Goal: Information Seeking & Learning: Compare options

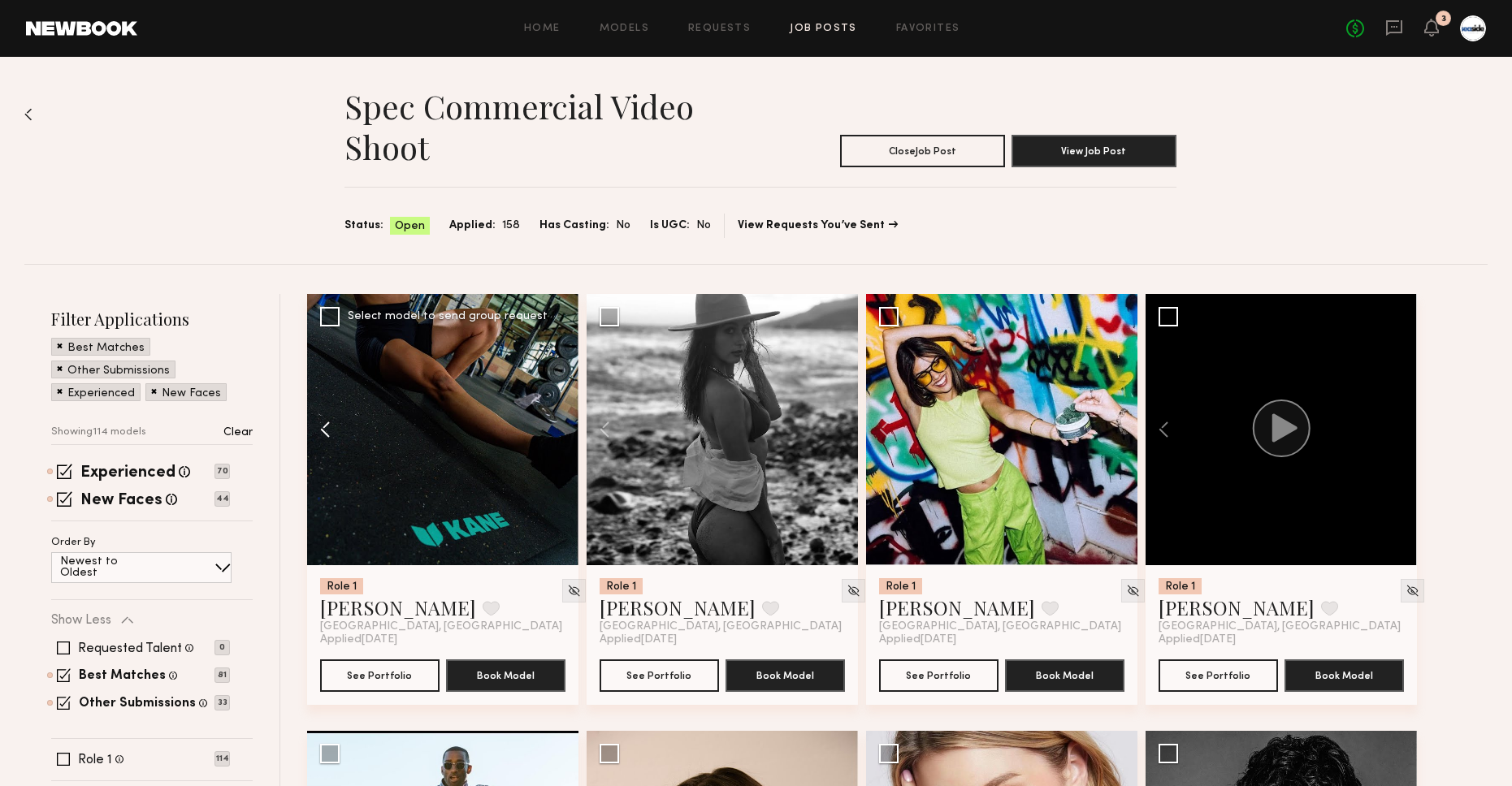
click at [322, 425] on button at bounding box center [333, 429] width 52 height 271
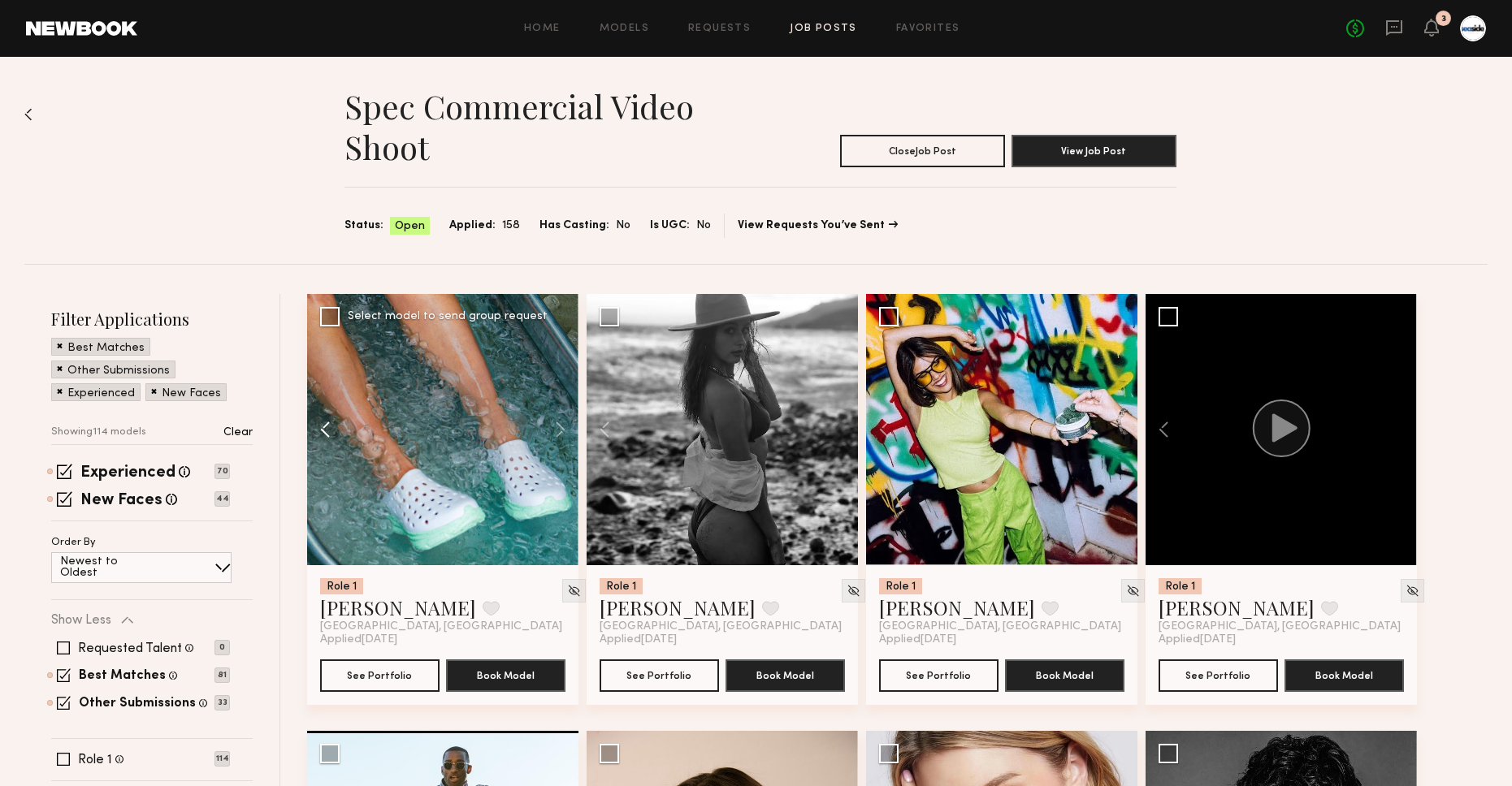
click at [323, 427] on button at bounding box center [333, 429] width 52 height 271
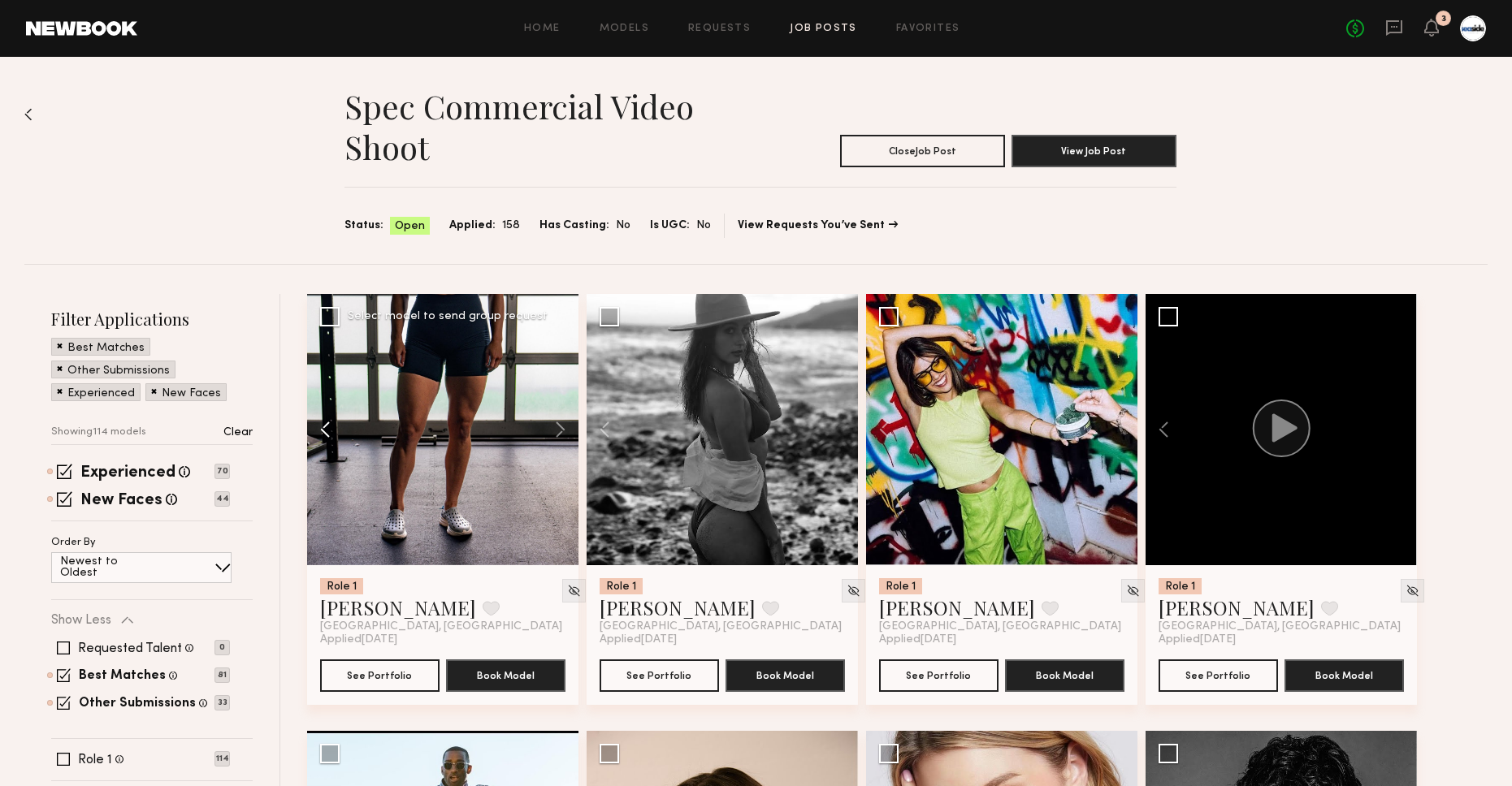
click at [323, 427] on button at bounding box center [333, 429] width 52 height 271
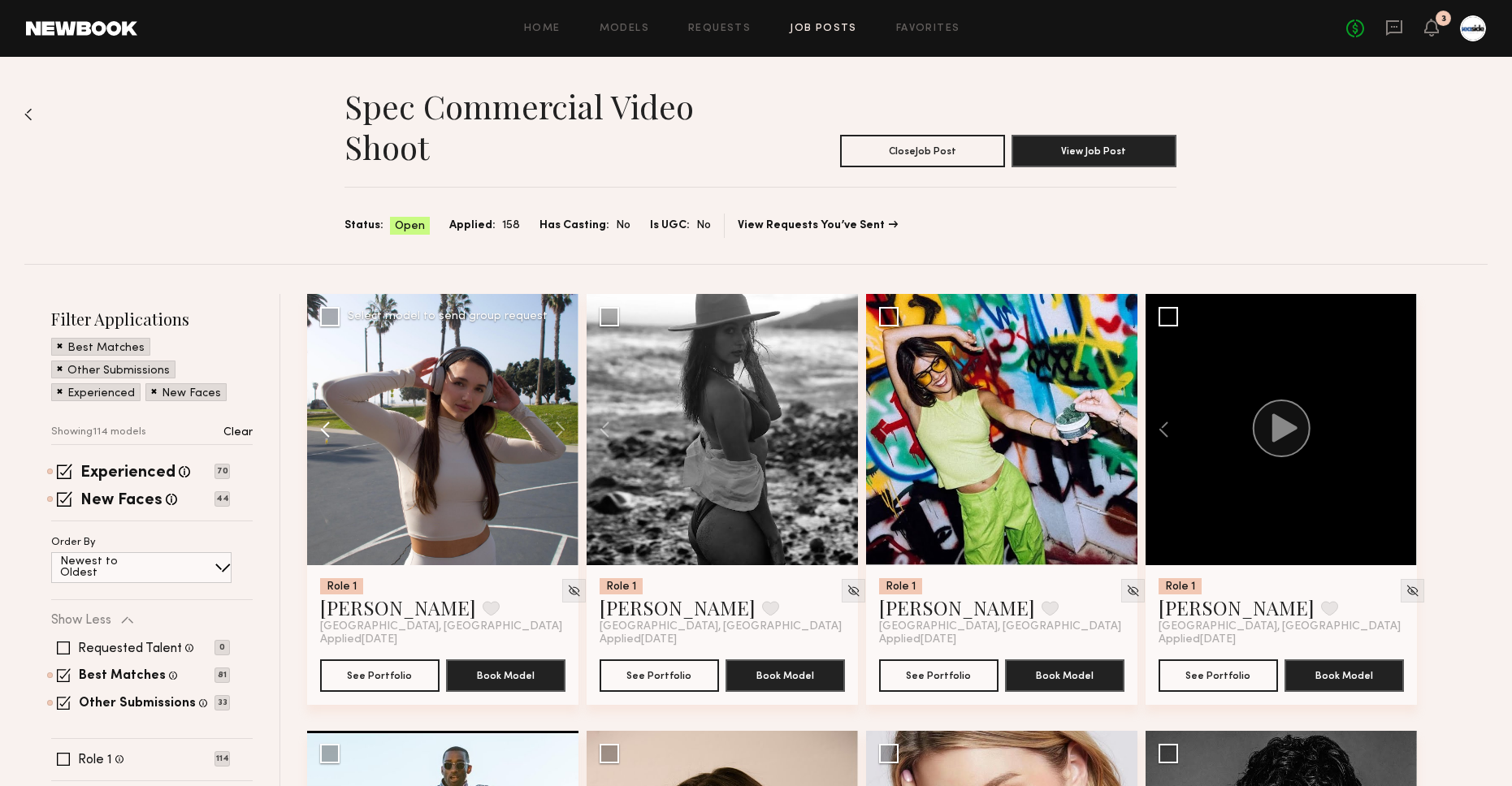
click at [323, 427] on button at bounding box center [333, 429] width 52 height 271
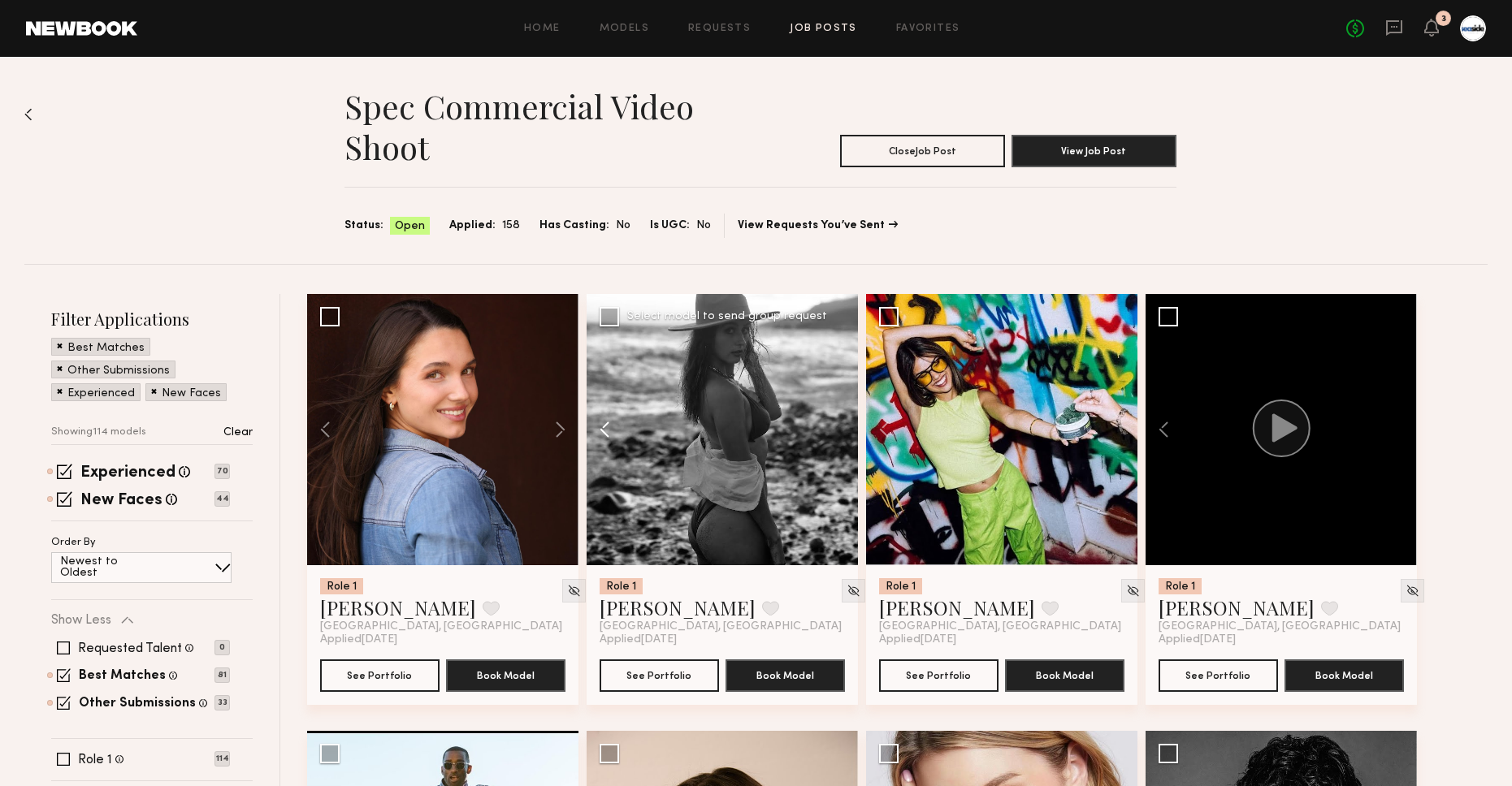
click at [612, 419] on button at bounding box center [612, 429] width 52 height 271
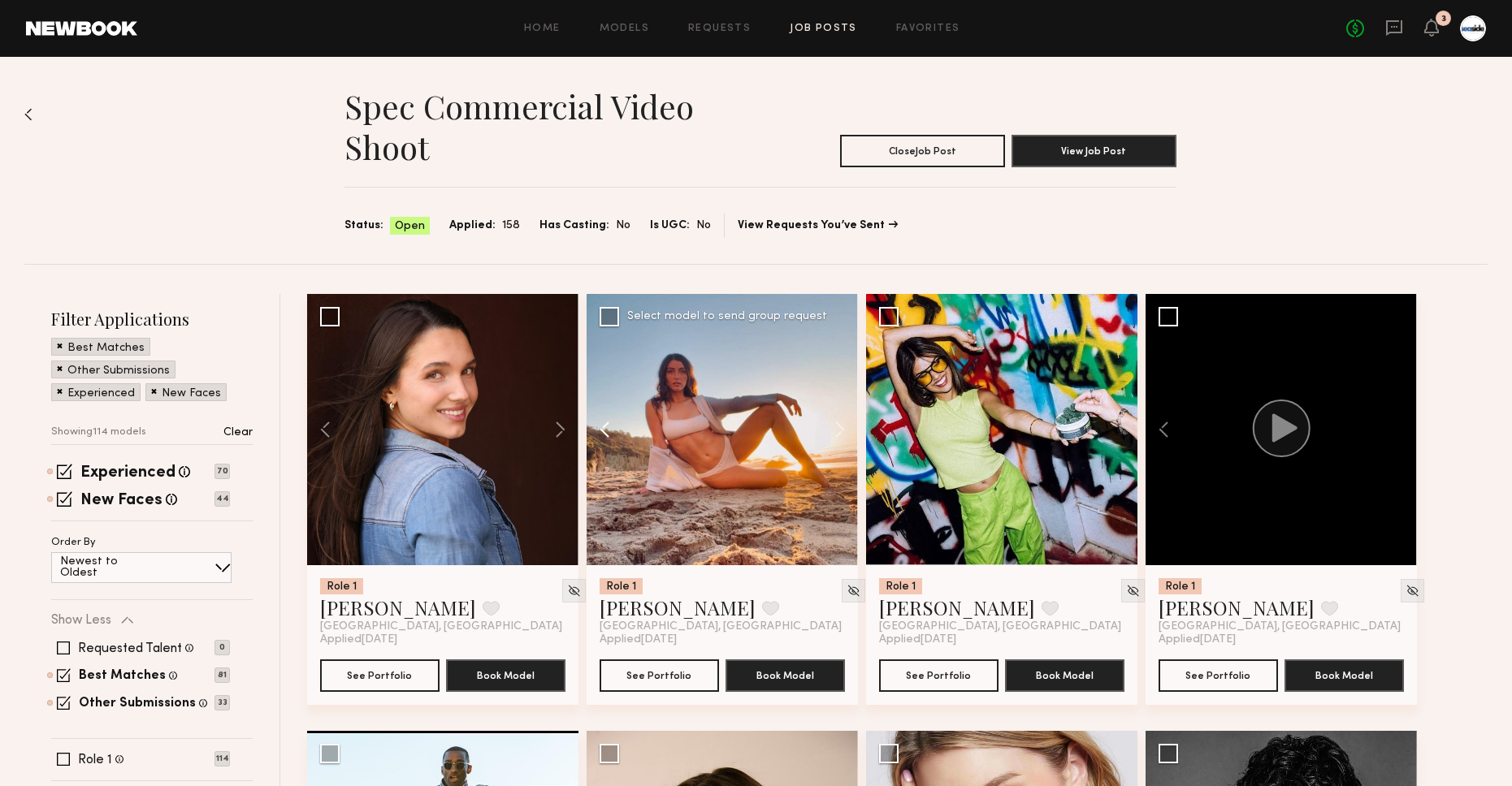
click at [612, 419] on button at bounding box center [612, 429] width 52 height 271
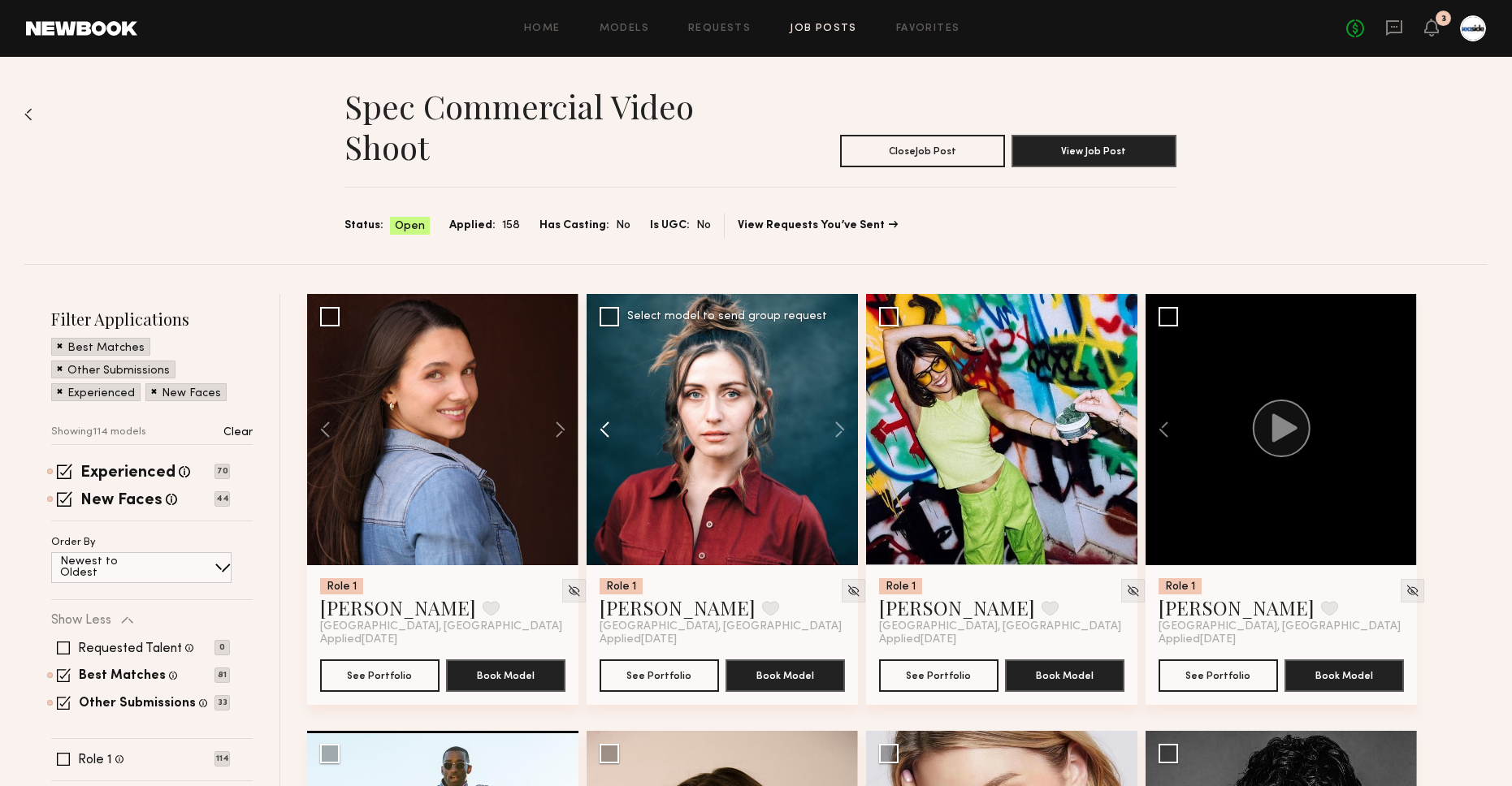
click at [612, 419] on button at bounding box center [612, 429] width 52 height 271
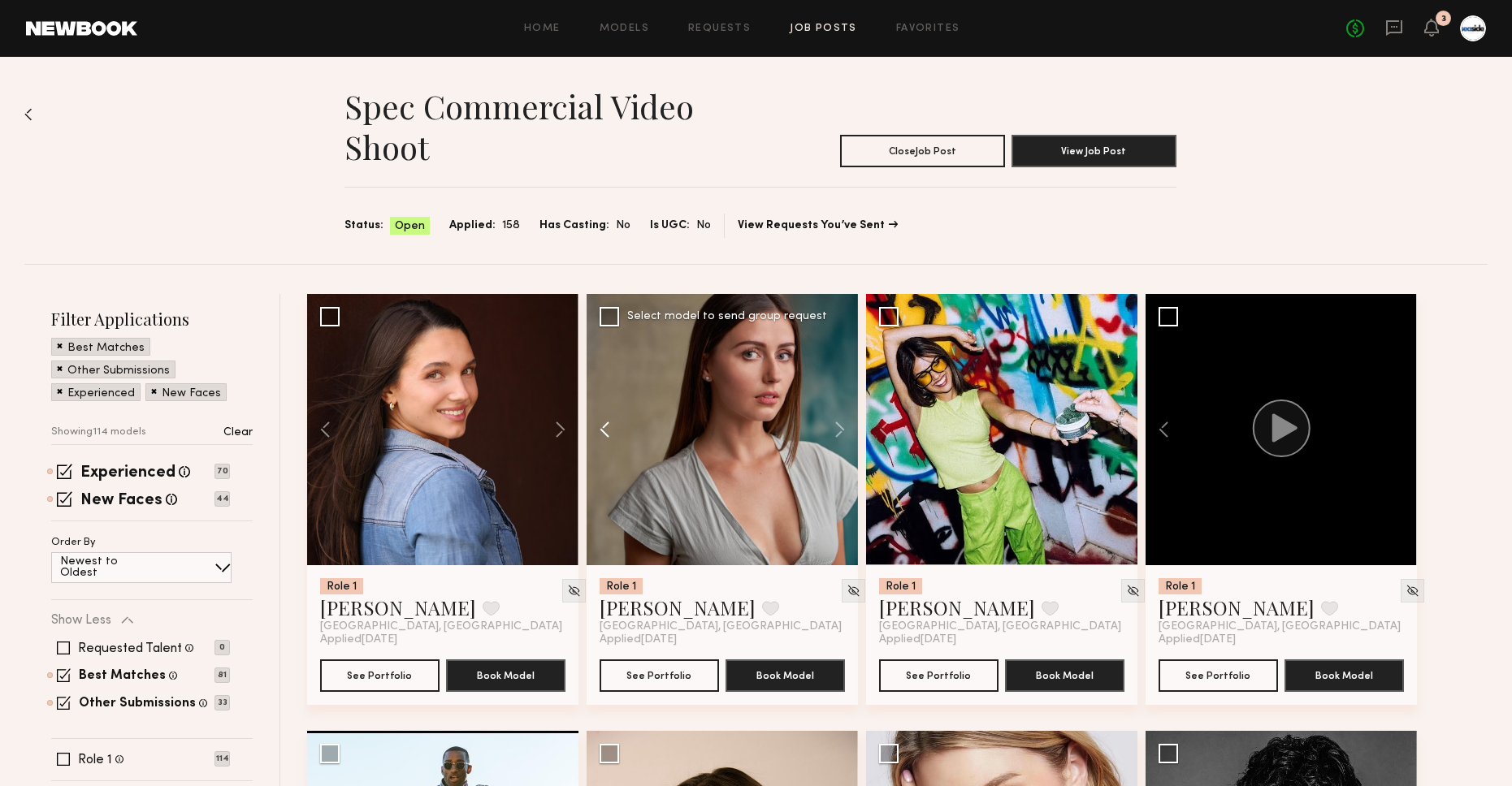
click at [612, 419] on button at bounding box center [612, 429] width 52 height 271
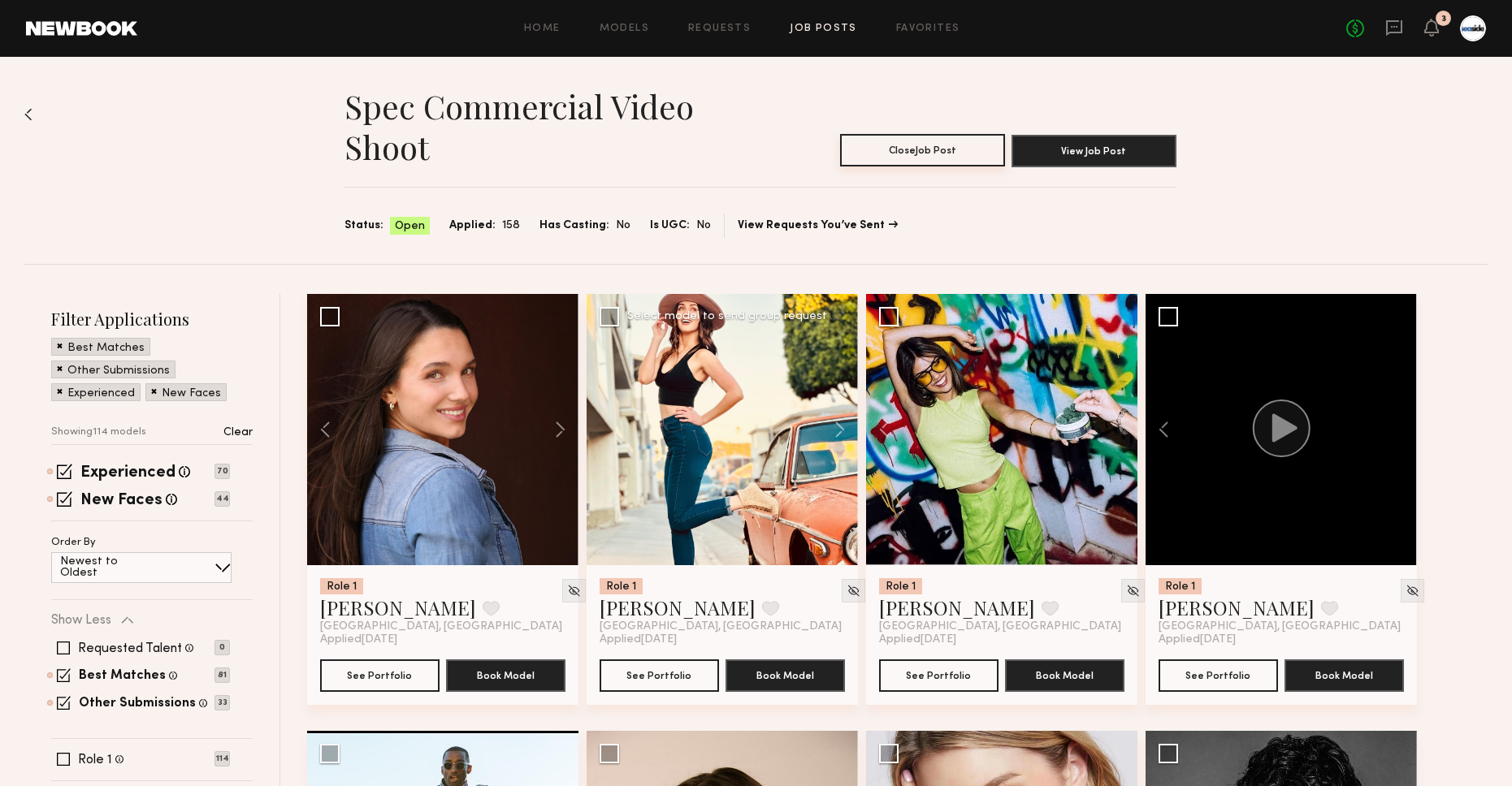
click at [937, 146] on button "Close Job Post" at bounding box center [922, 149] width 165 height 32
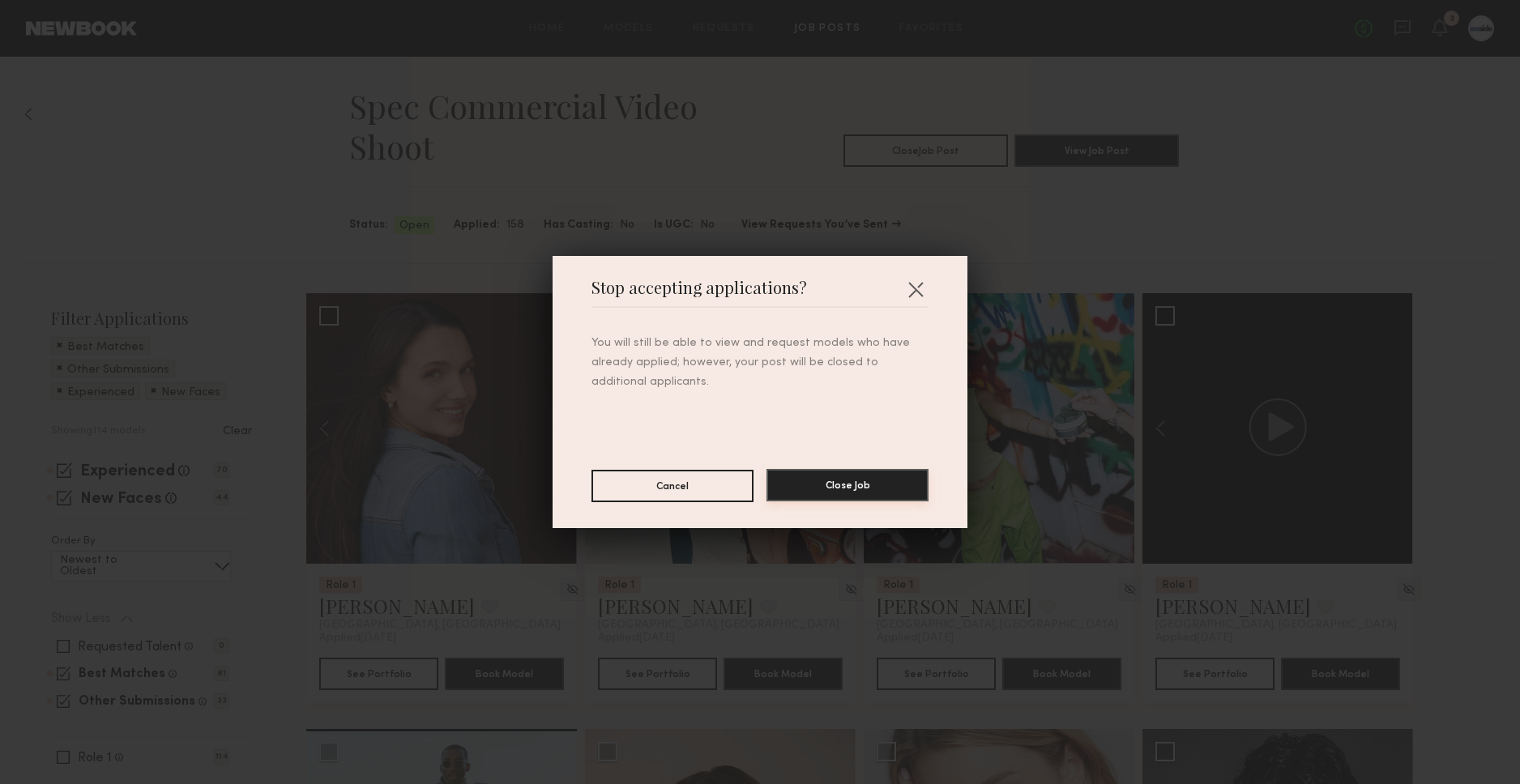
click at [803, 486] on button "Close Job" at bounding box center [847, 484] width 162 height 32
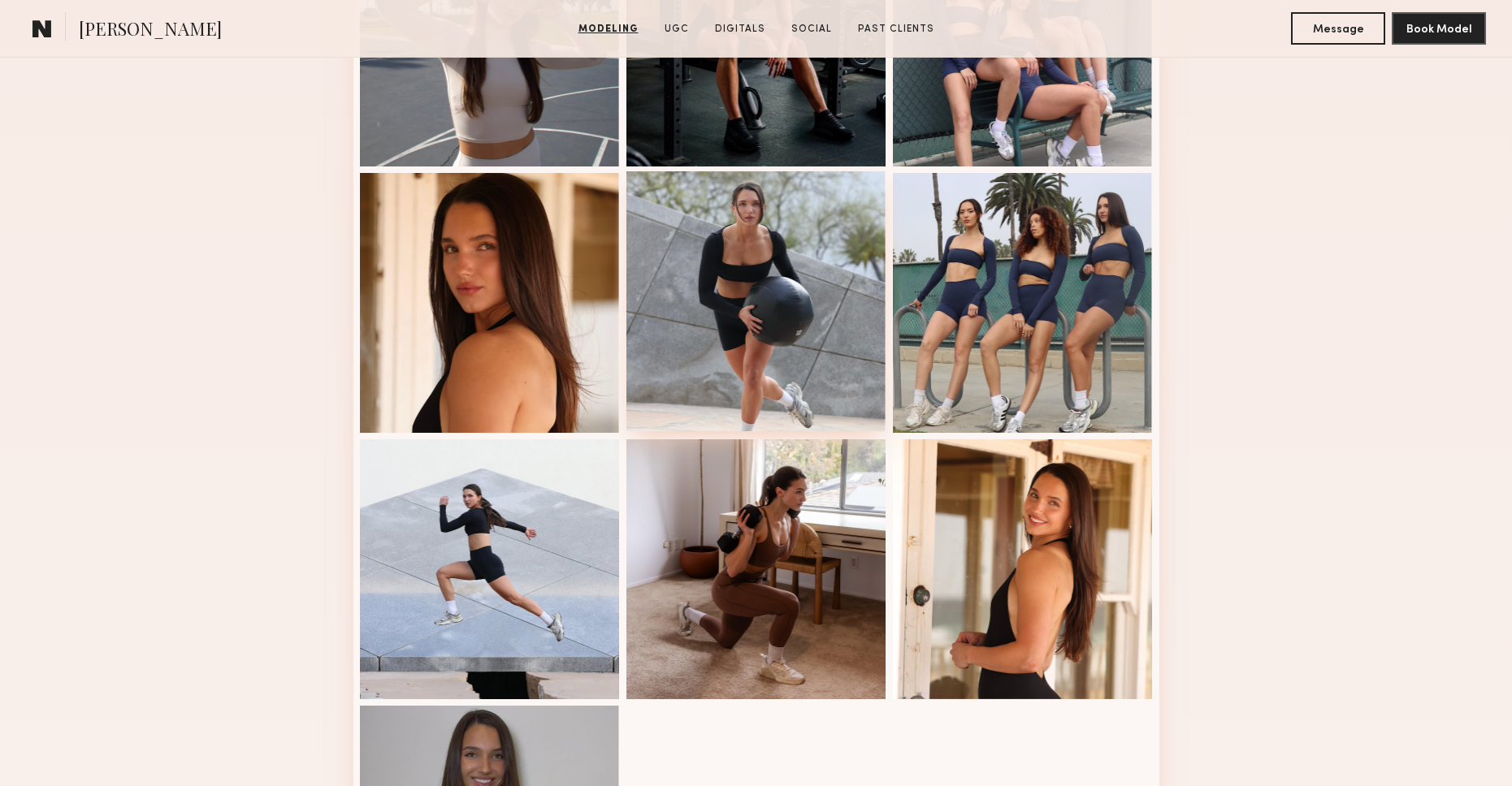
scroll to position [891, 0]
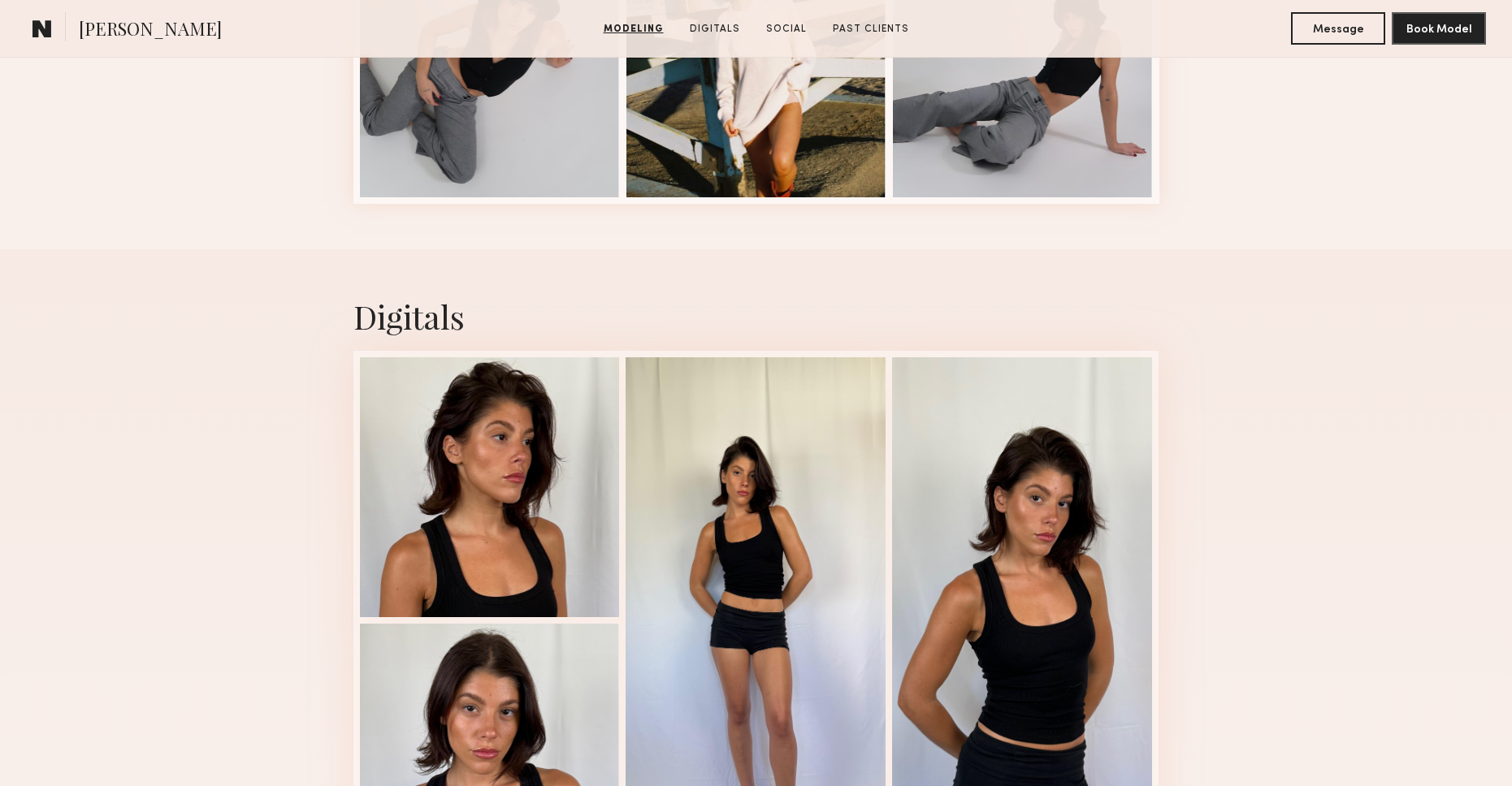
scroll to position [2510, 0]
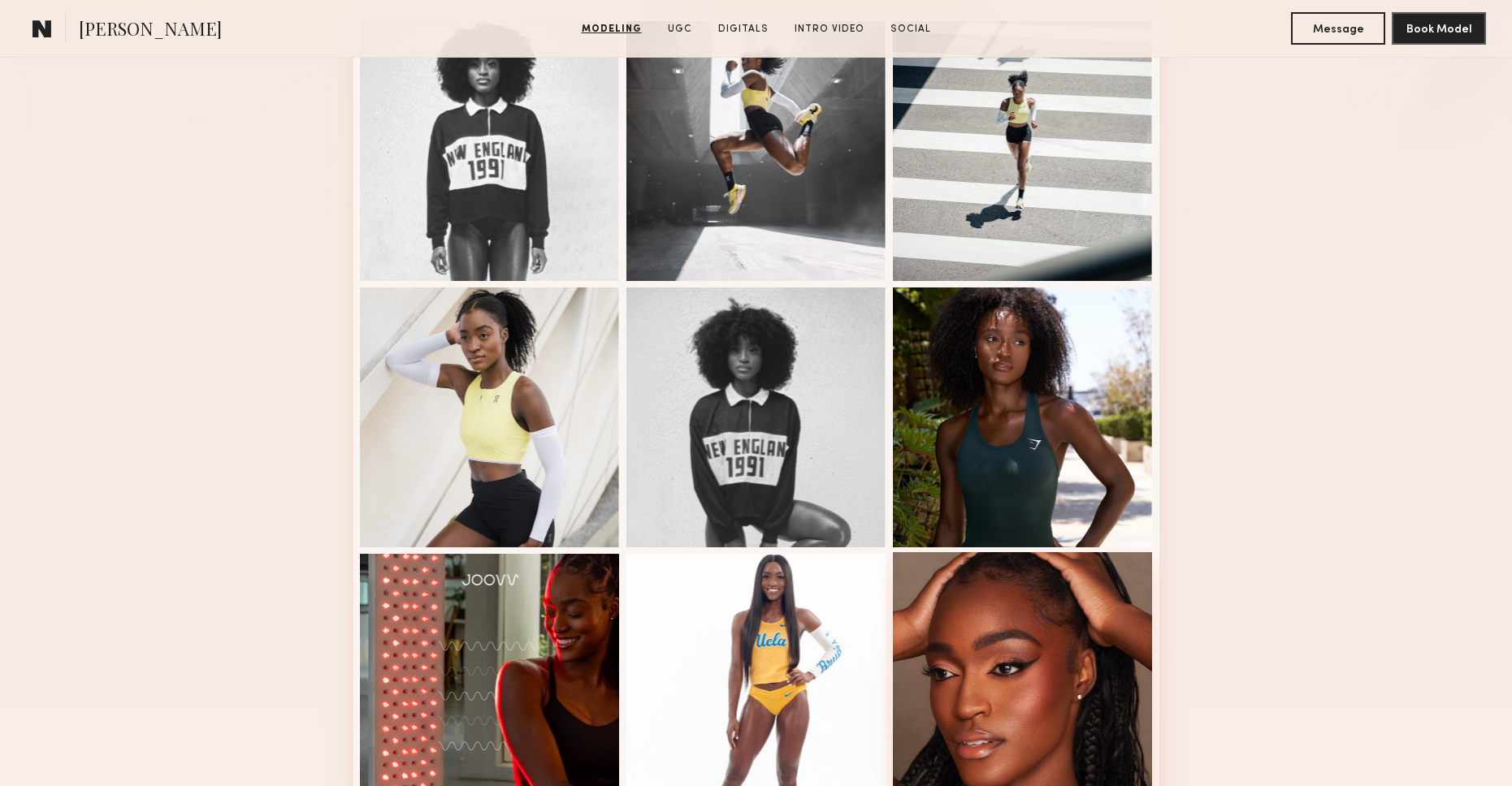
scroll to position [152, 0]
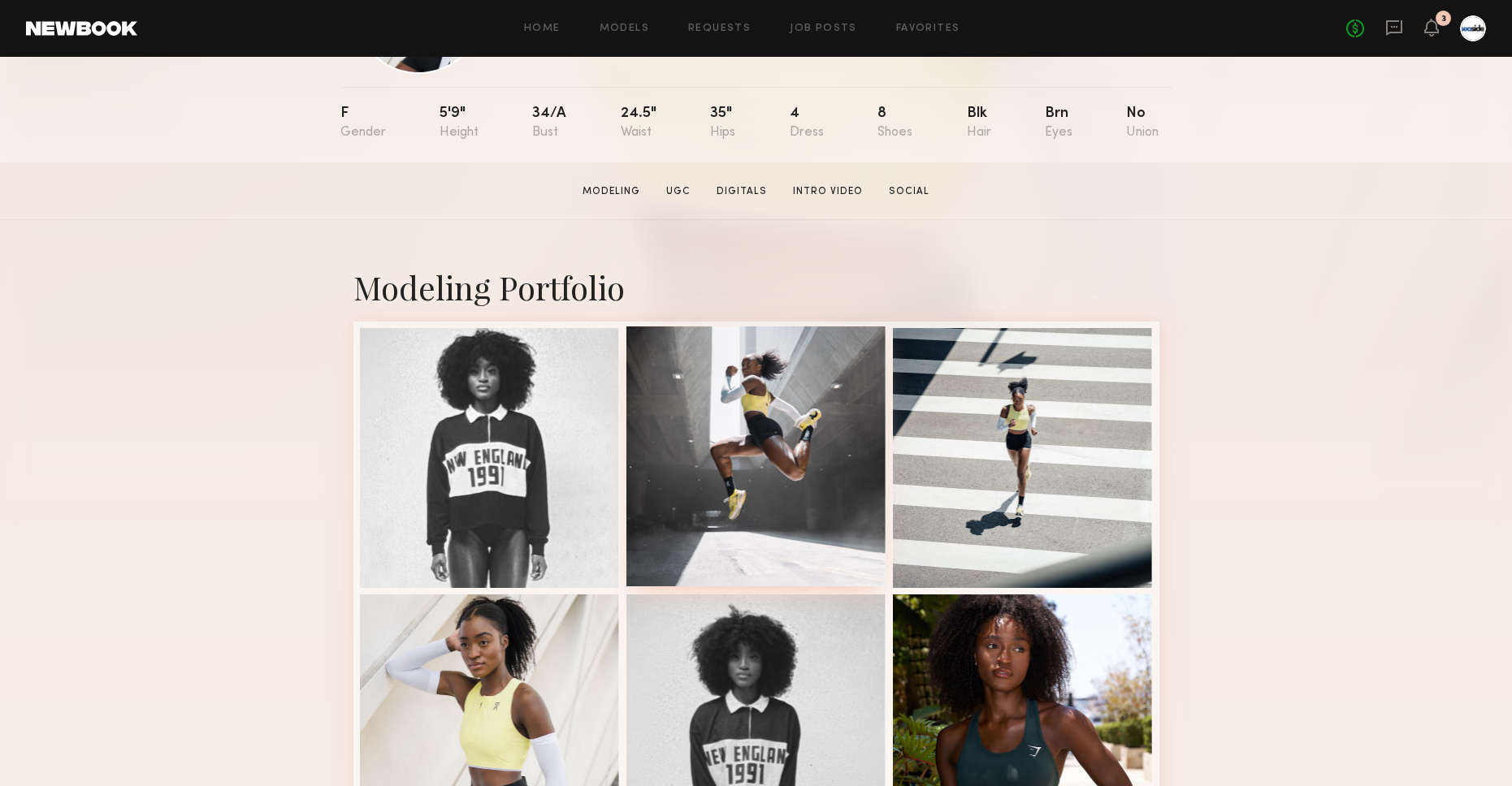
click at [786, 376] on div at bounding box center [756, 456] width 260 height 260
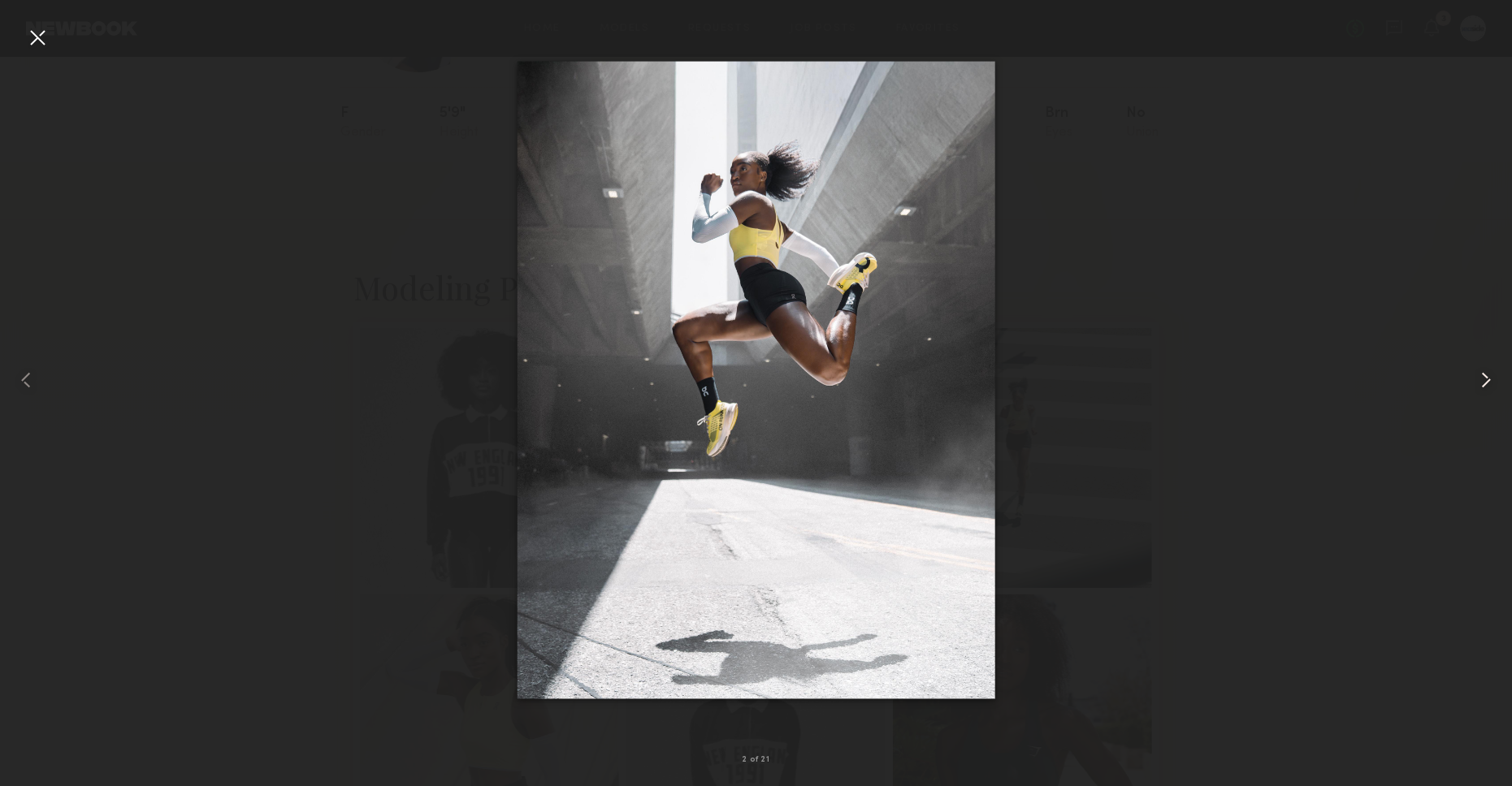
click at [1485, 376] on common-icon at bounding box center [1485, 380] width 26 height 26
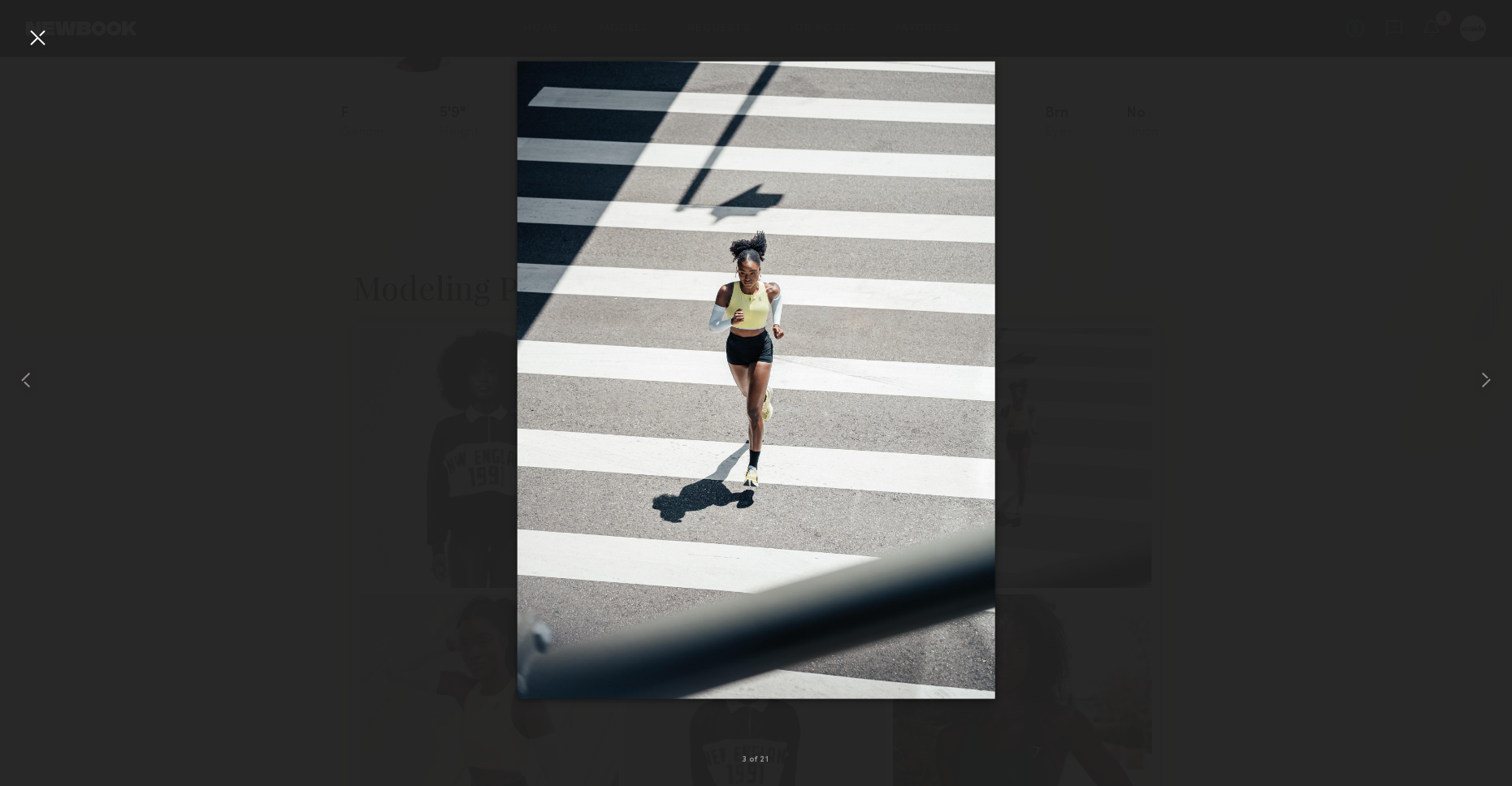
click at [38, 38] on div at bounding box center [37, 37] width 26 height 26
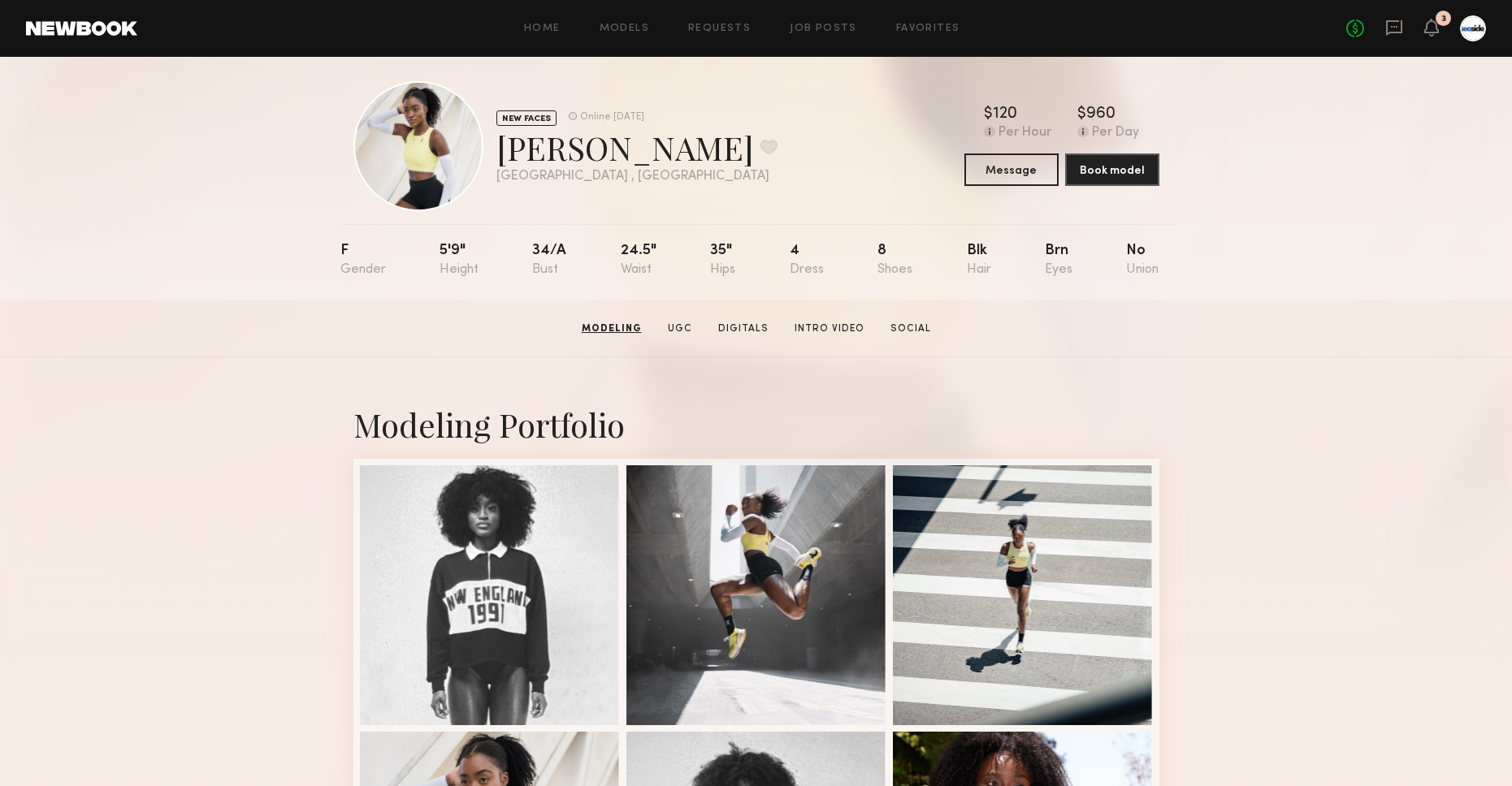
scroll to position [0, 0]
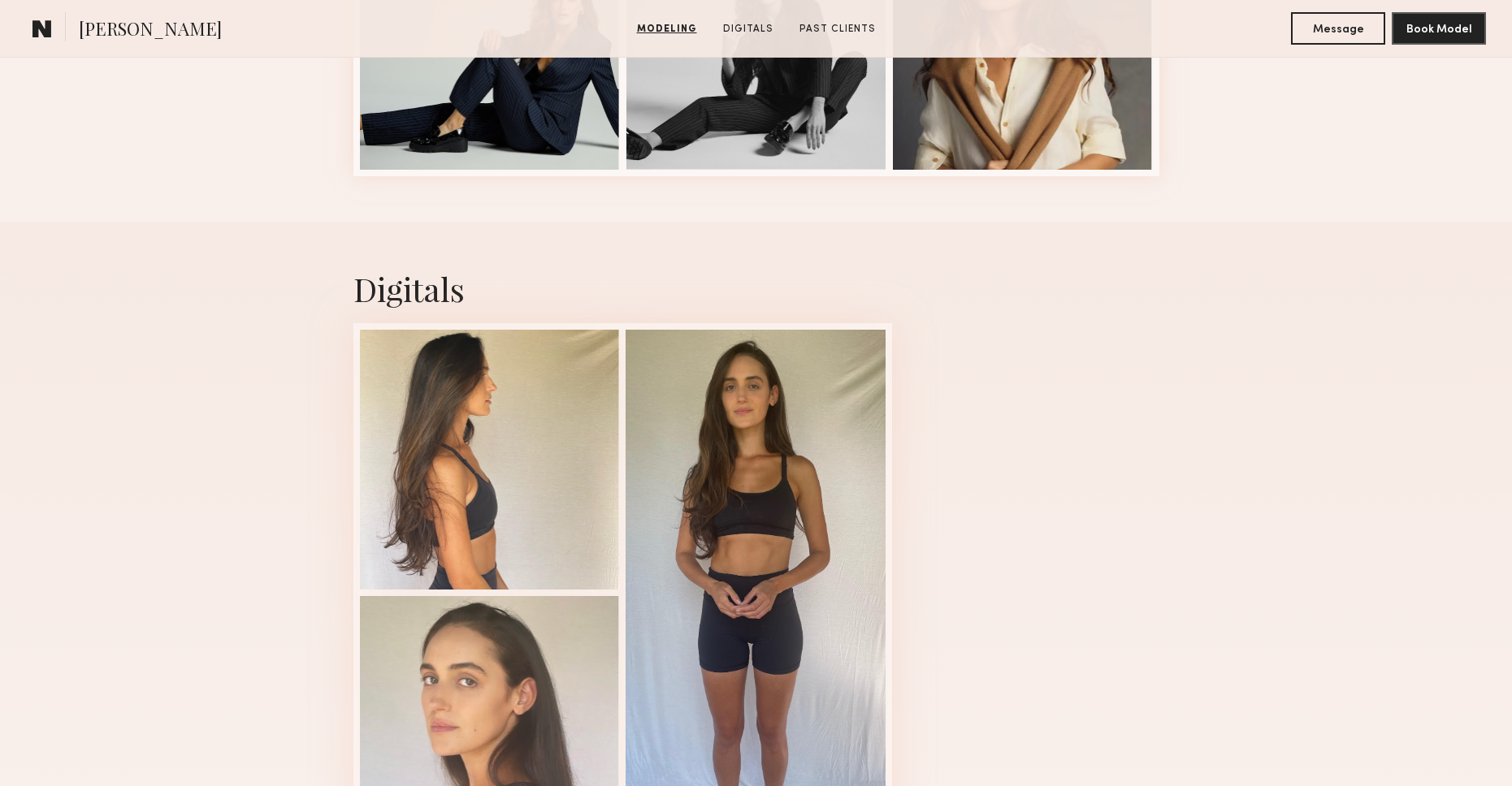
scroll to position [2598, 0]
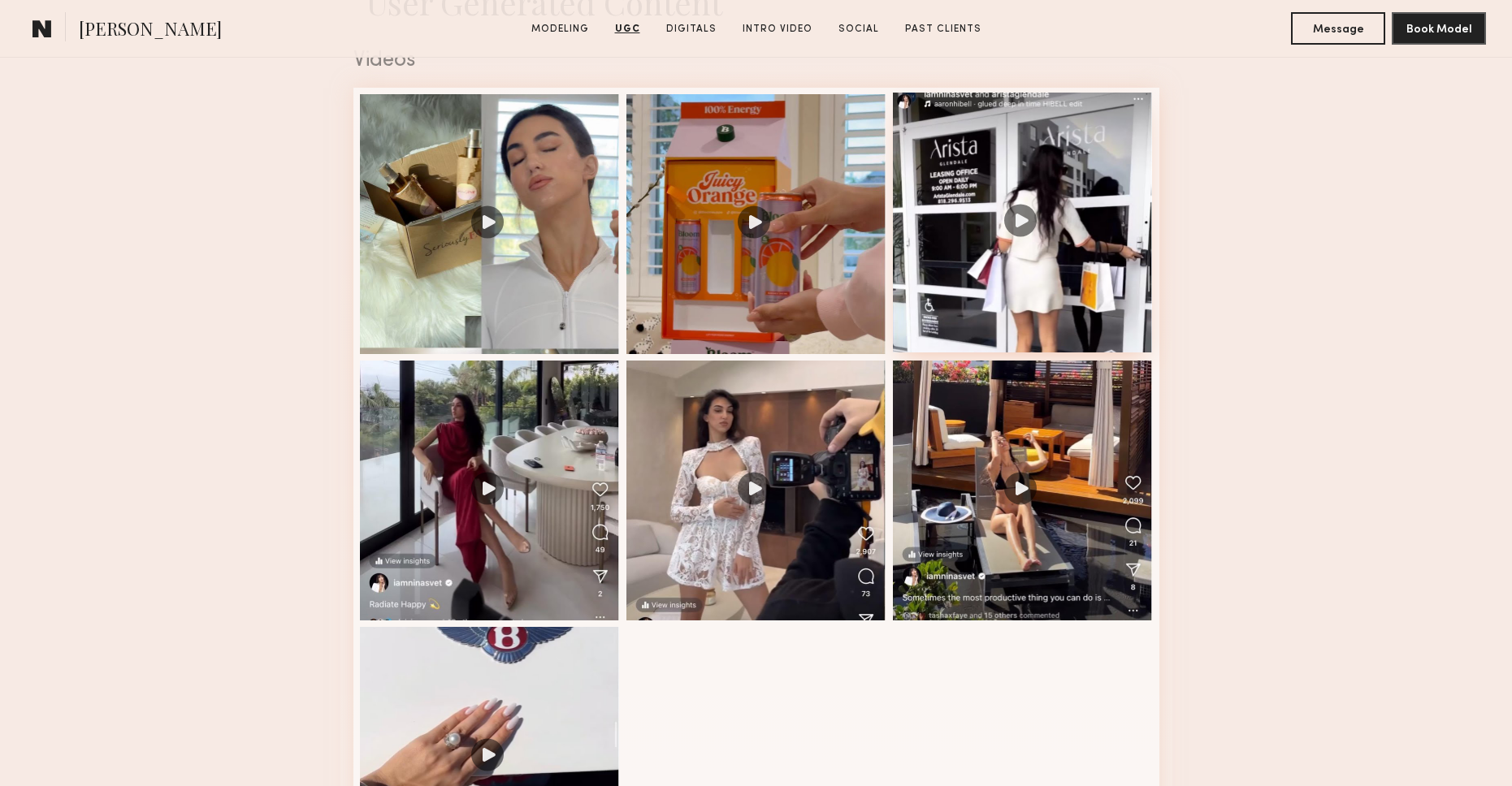
scroll to position [2712, 0]
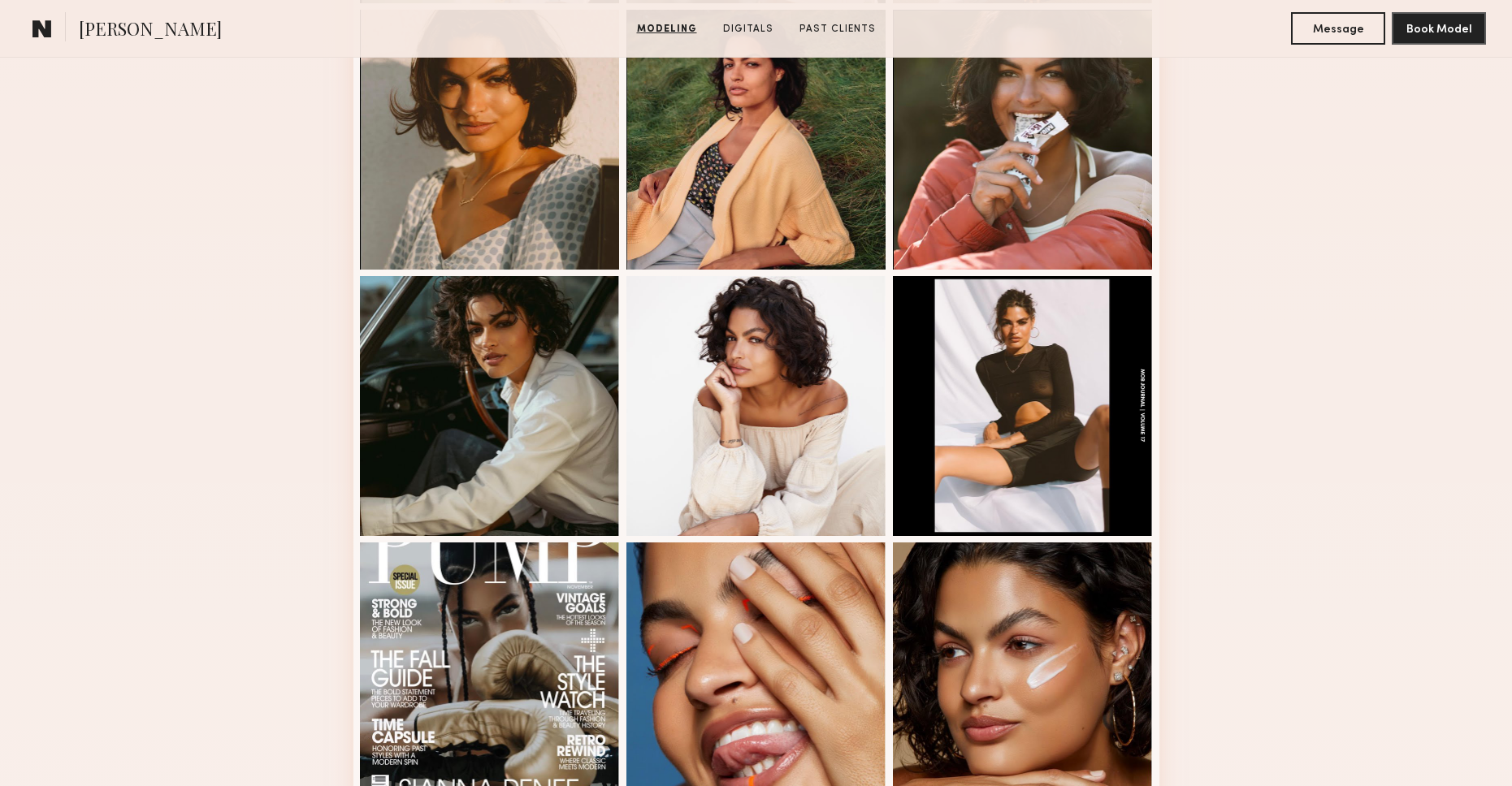
scroll to position [1331, 0]
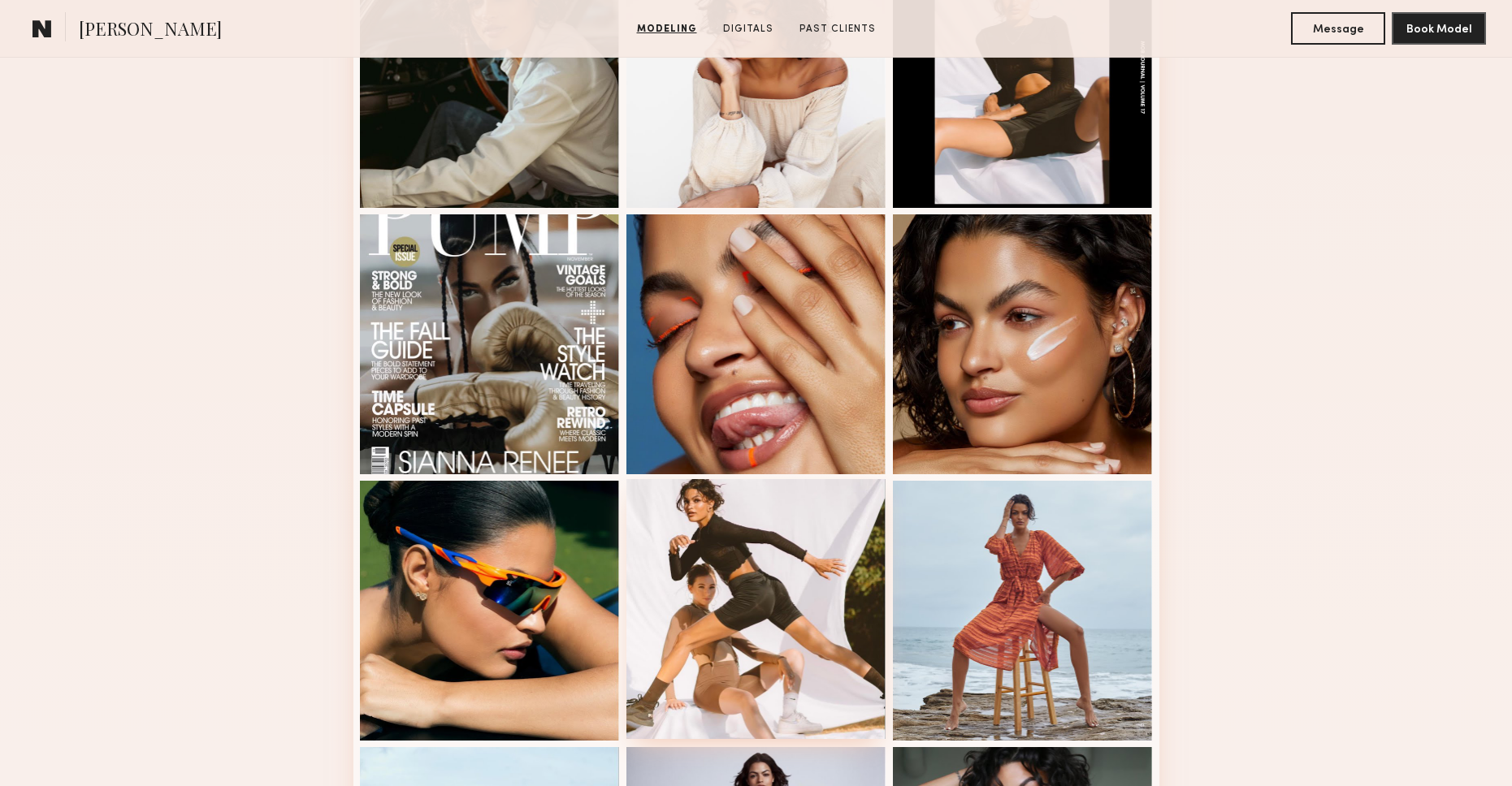
click at [694, 604] on div at bounding box center [756, 609] width 260 height 260
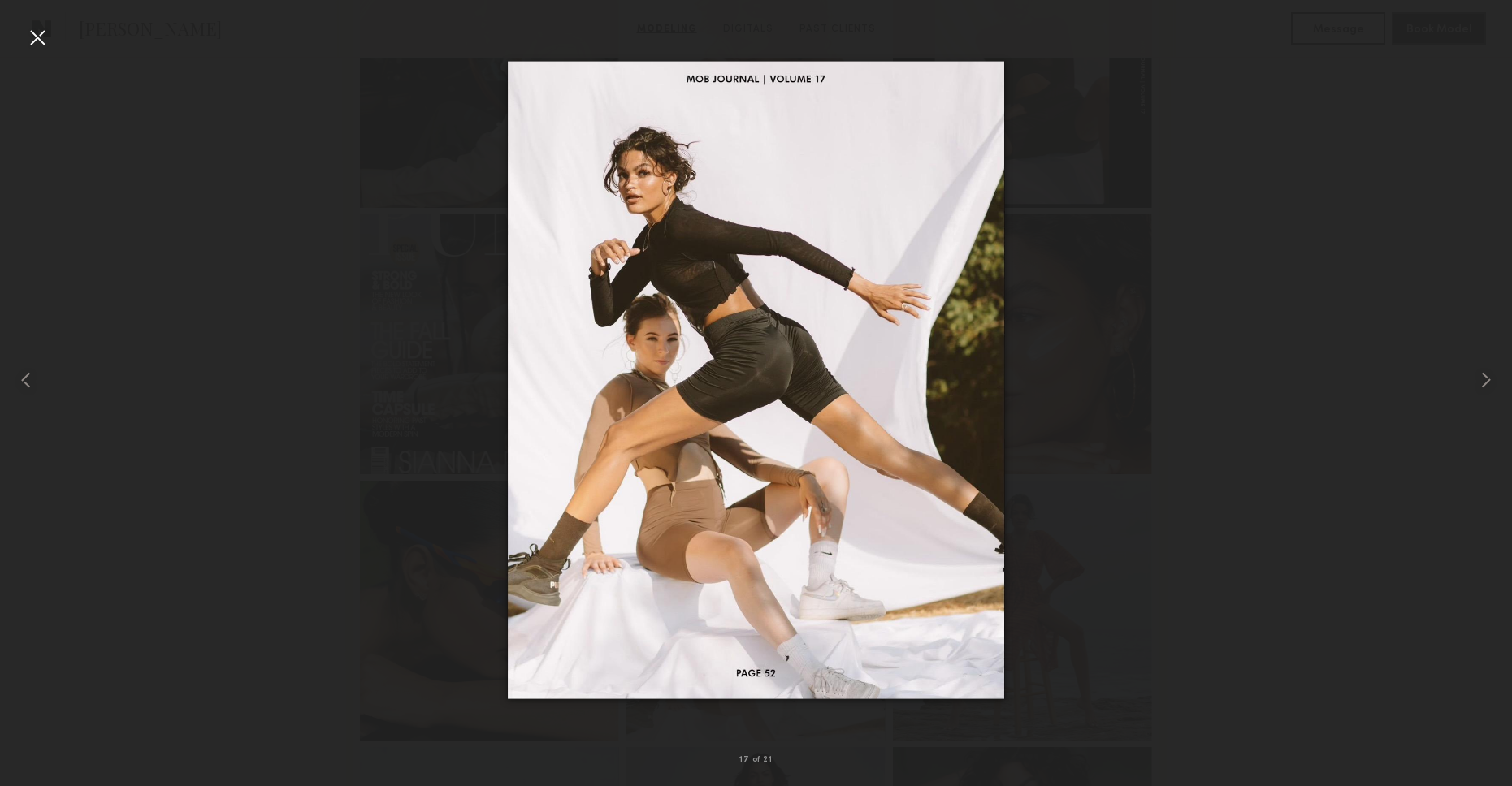
click at [31, 30] on div at bounding box center [37, 37] width 26 height 26
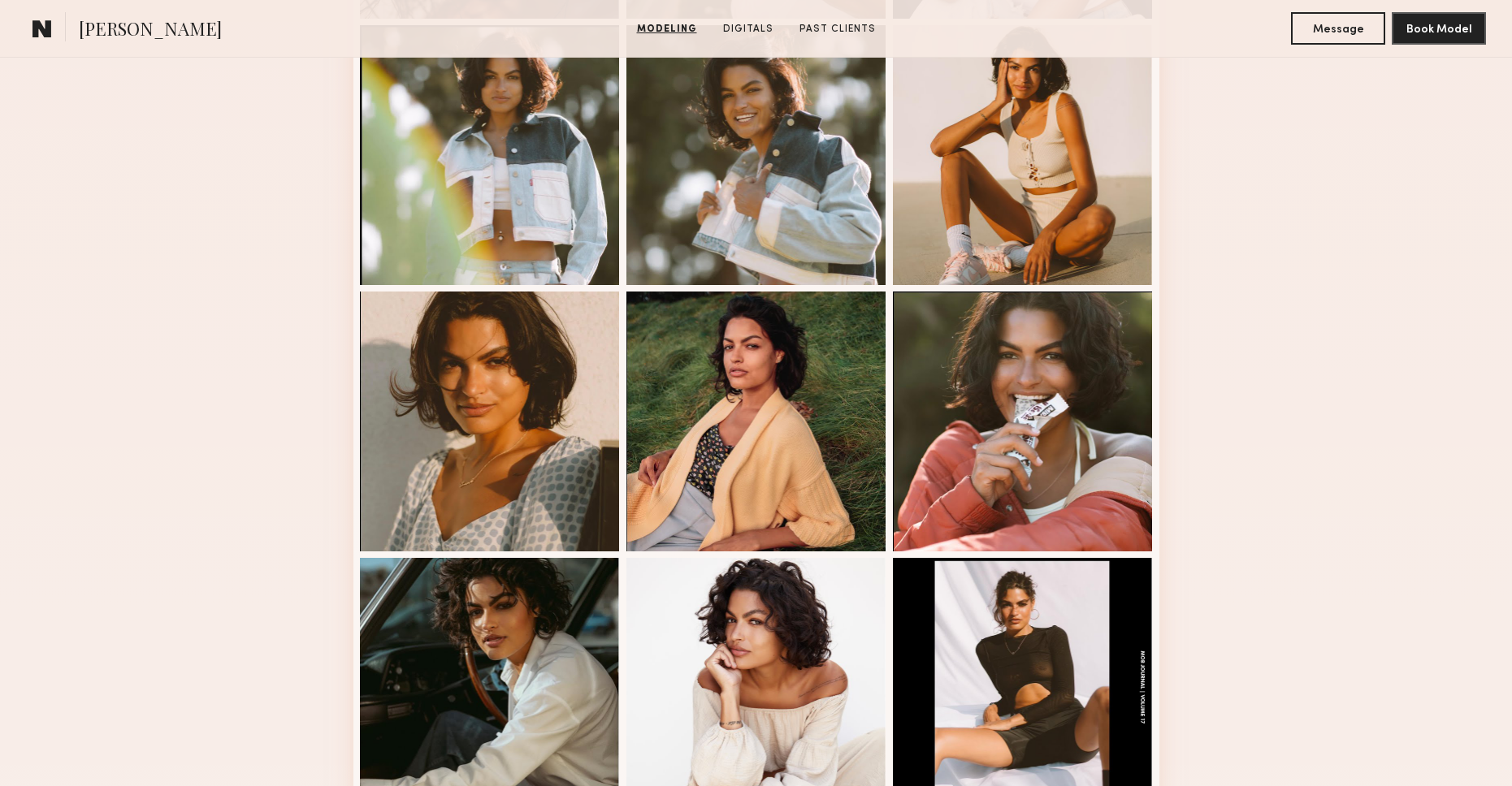
scroll to position [1050, 0]
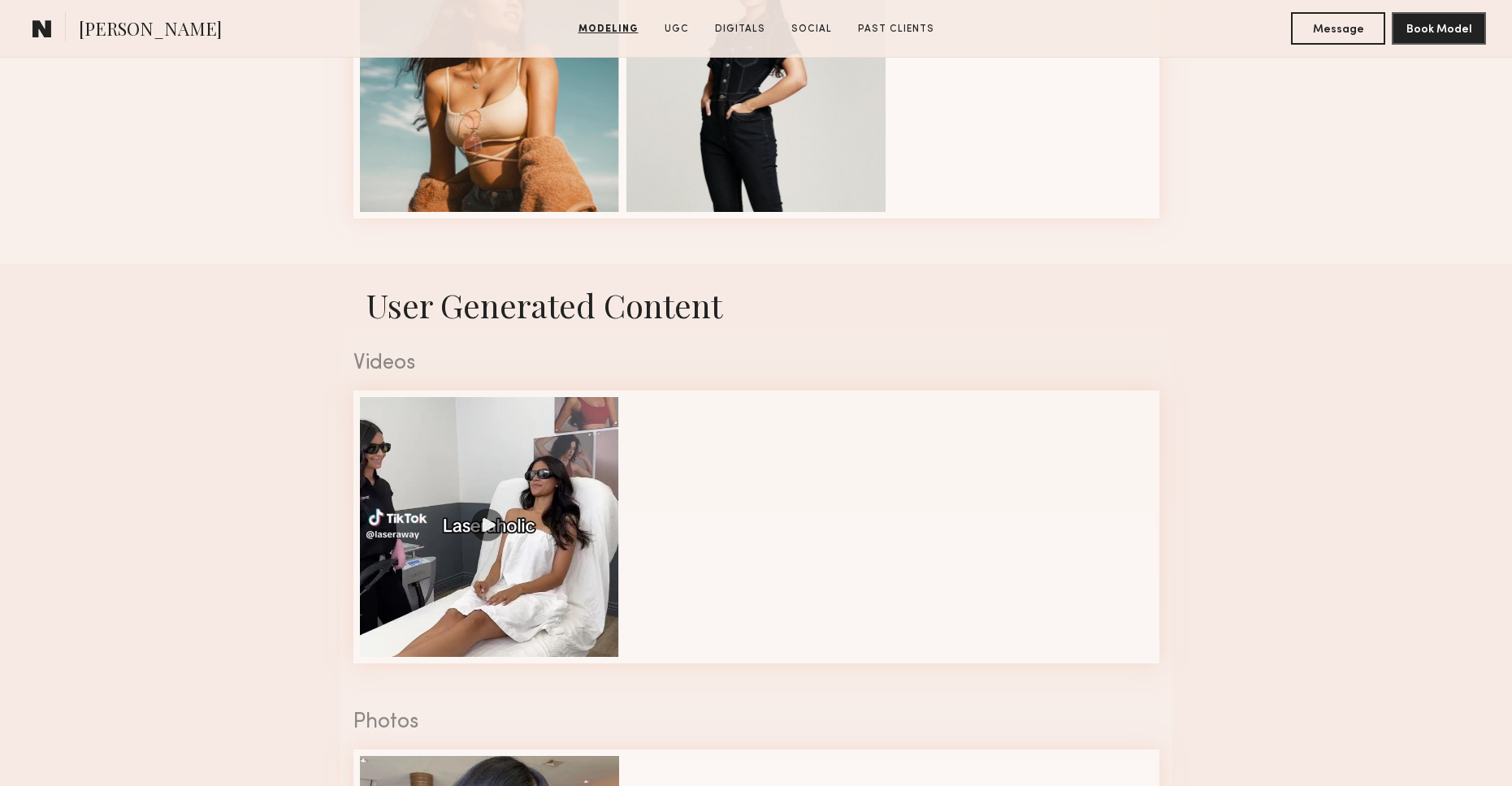
scroll to position [2529, 0]
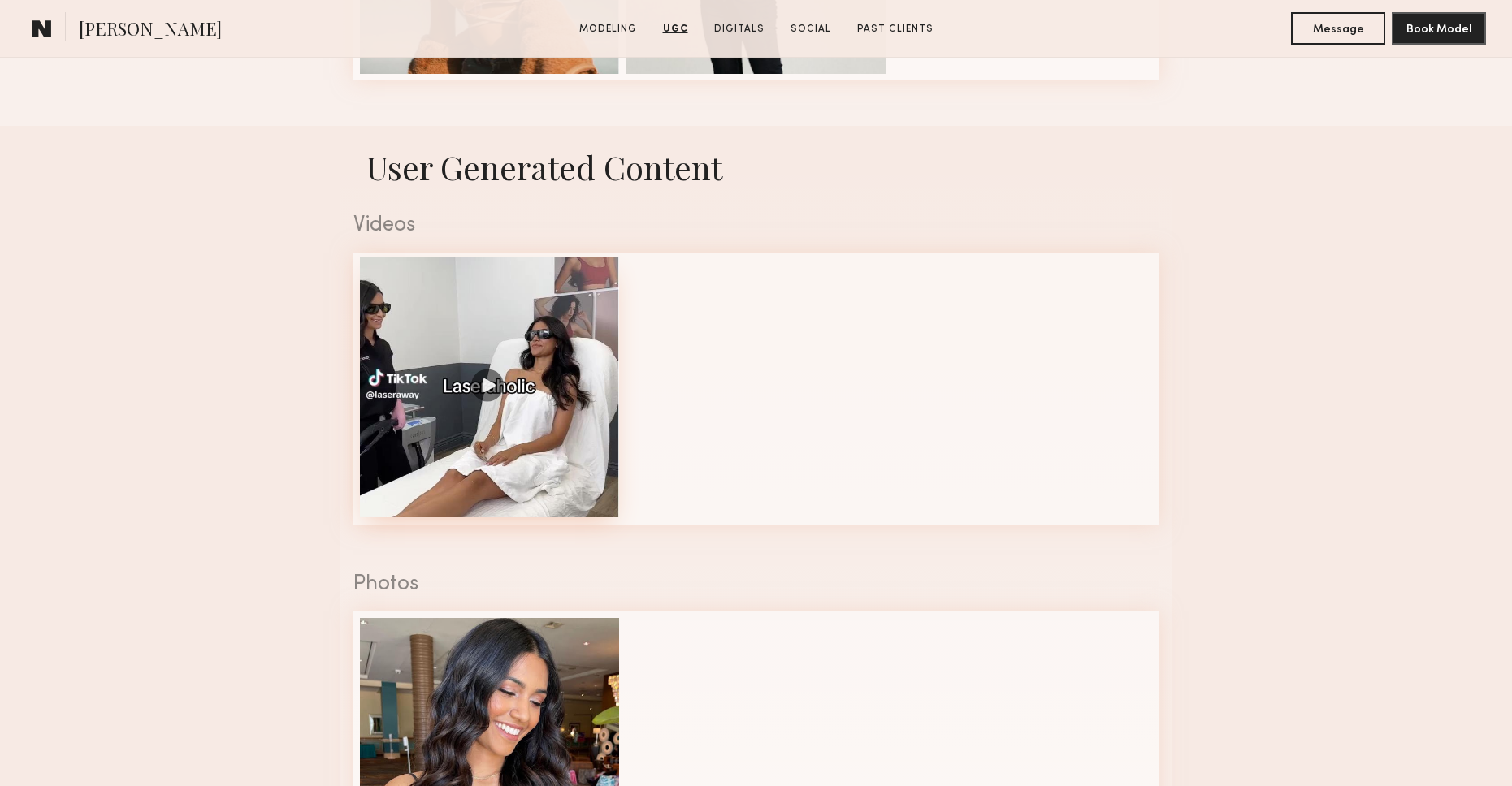
click at [442, 358] on div at bounding box center [490, 387] width 260 height 260
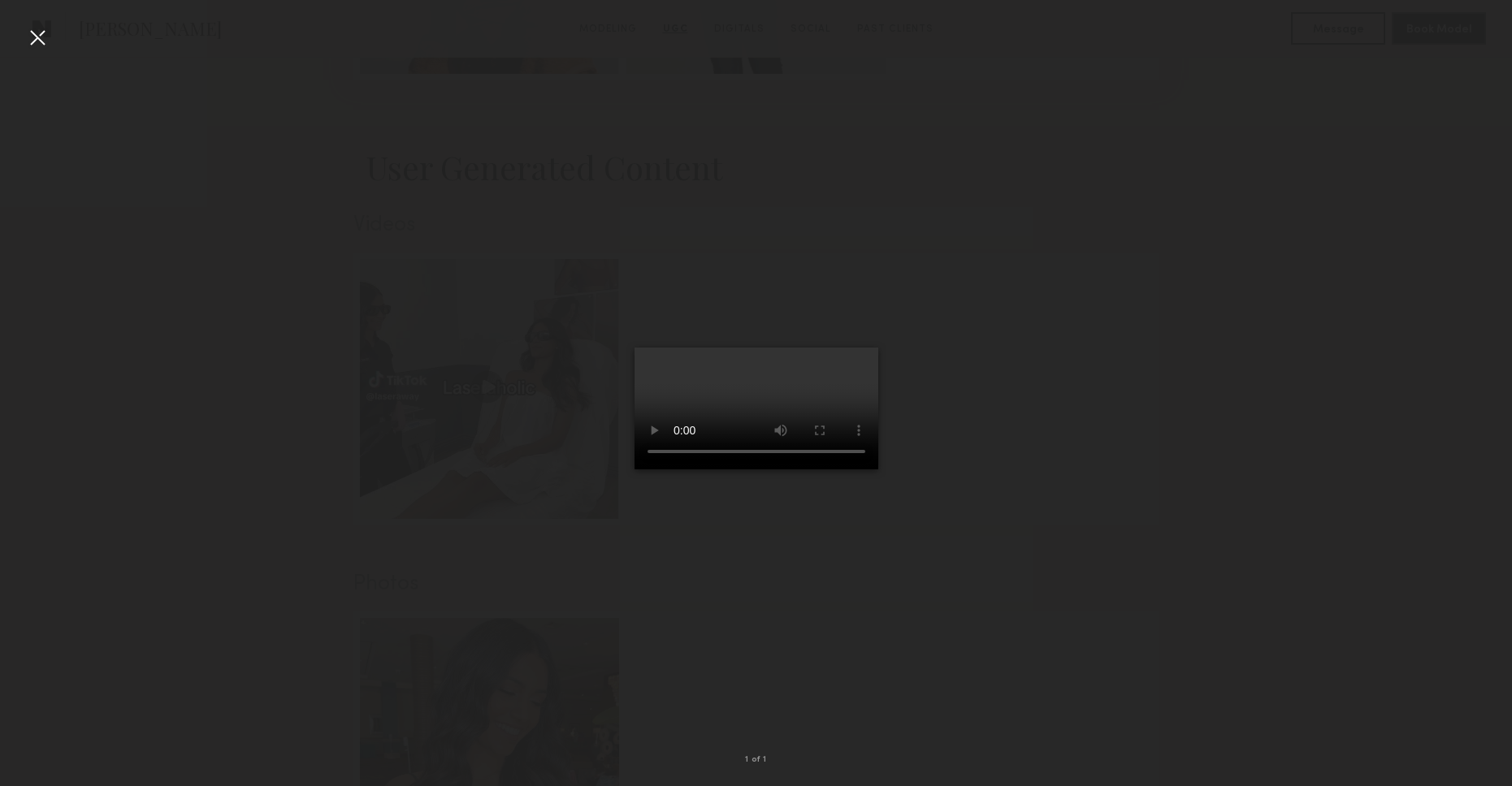
click at [466, 481] on div at bounding box center [756, 380] width 1512 height 708
click at [348, 341] on div at bounding box center [756, 380] width 1512 height 708
click at [37, 37] on div at bounding box center [37, 37] width 26 height 26
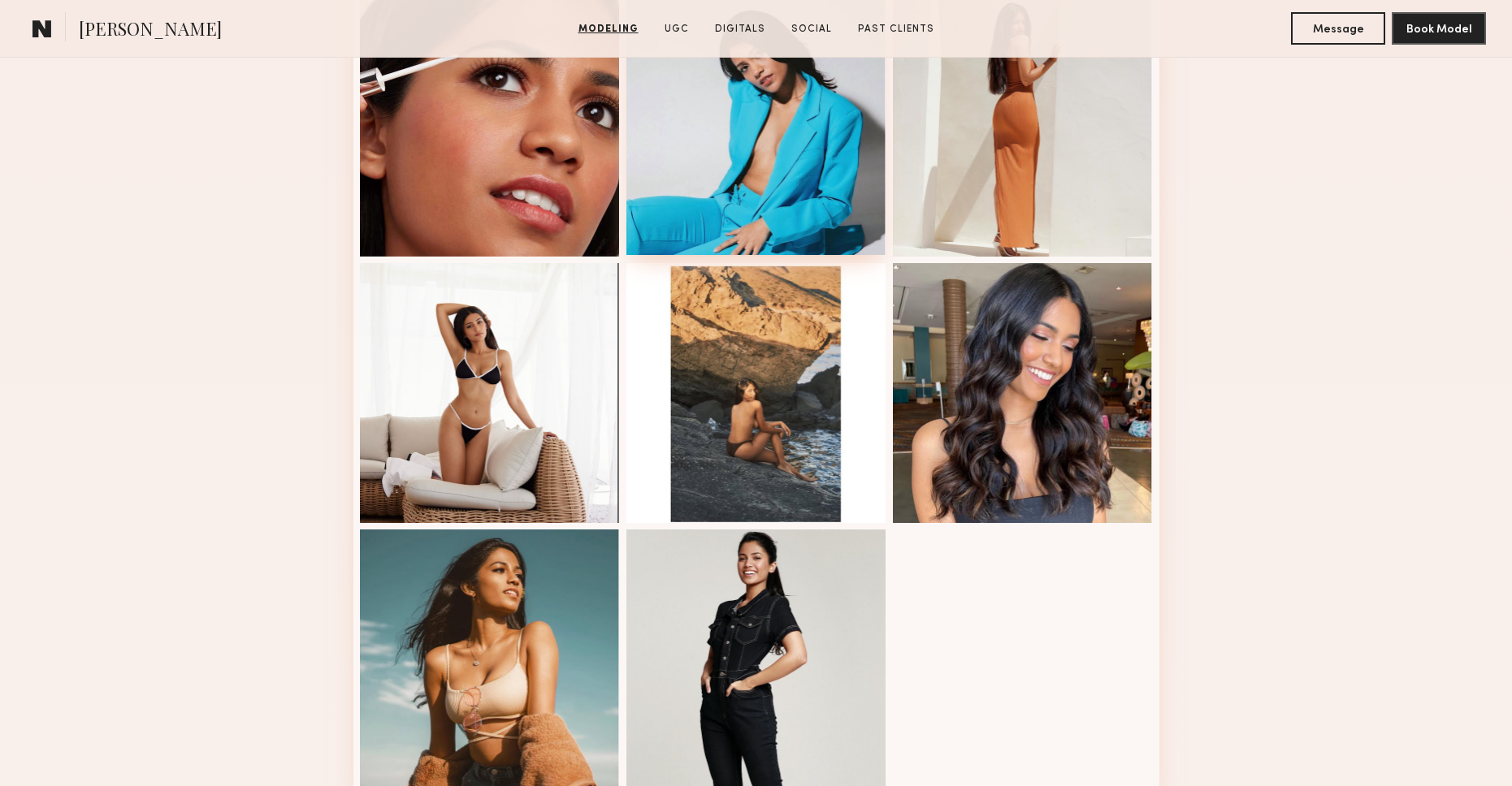
scroll to position [1540, 0]
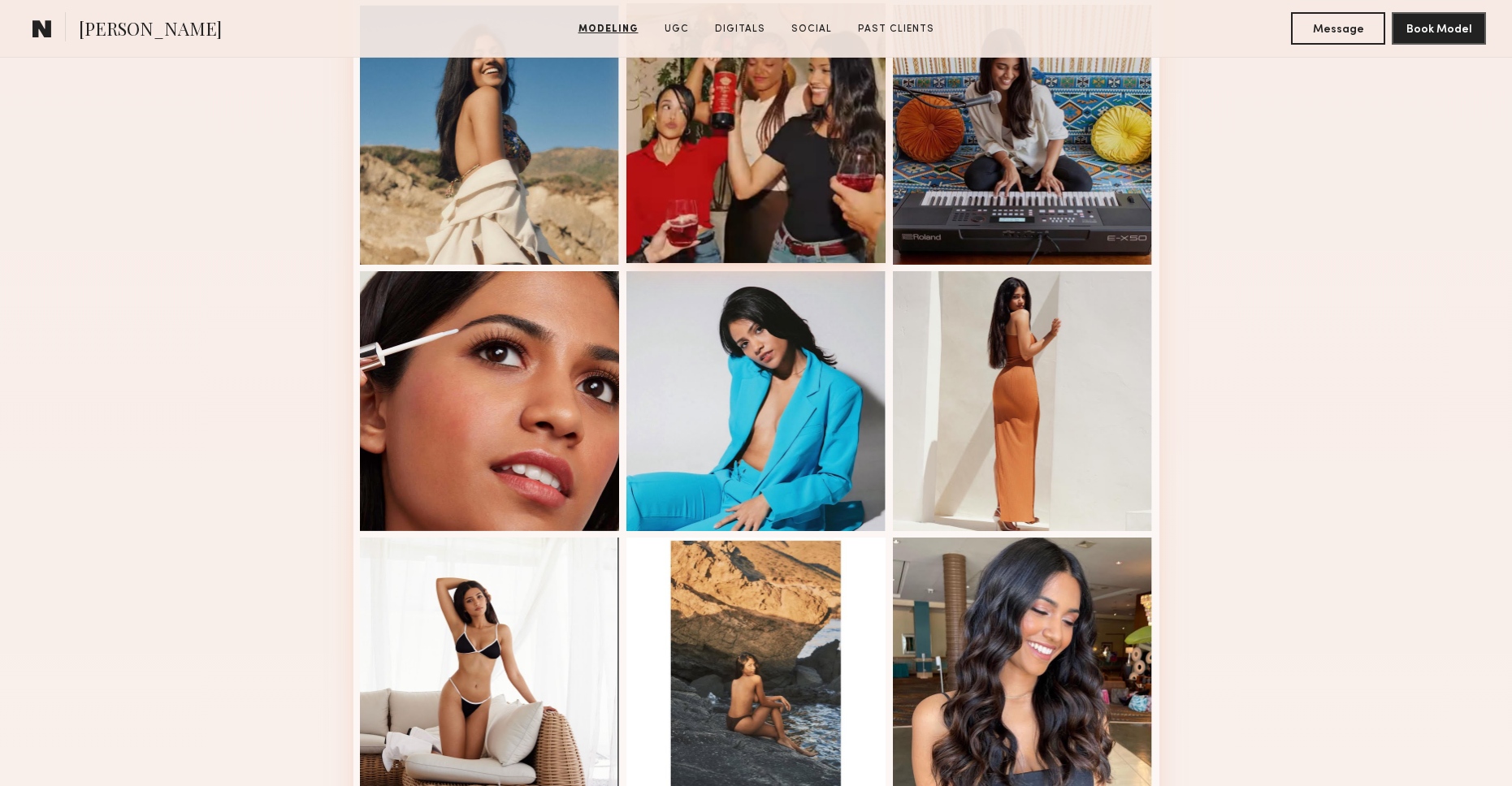
click at [754, 193] on div at bounding box center [756, 134] width 260 height 260
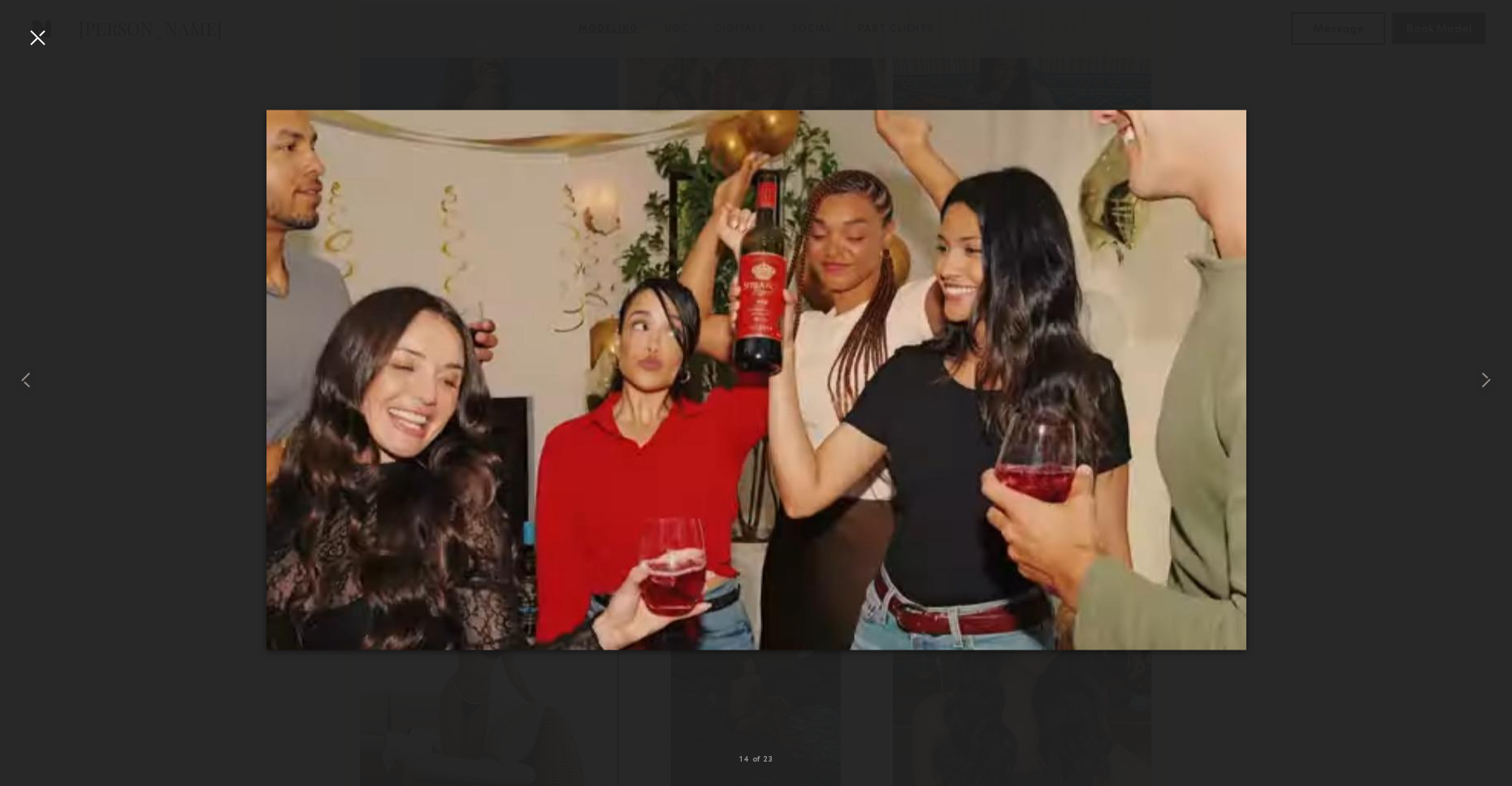
click at [30, 41] on div at bounding box center [37, 37] width 26 height 26
